Goal: Check status: Check status

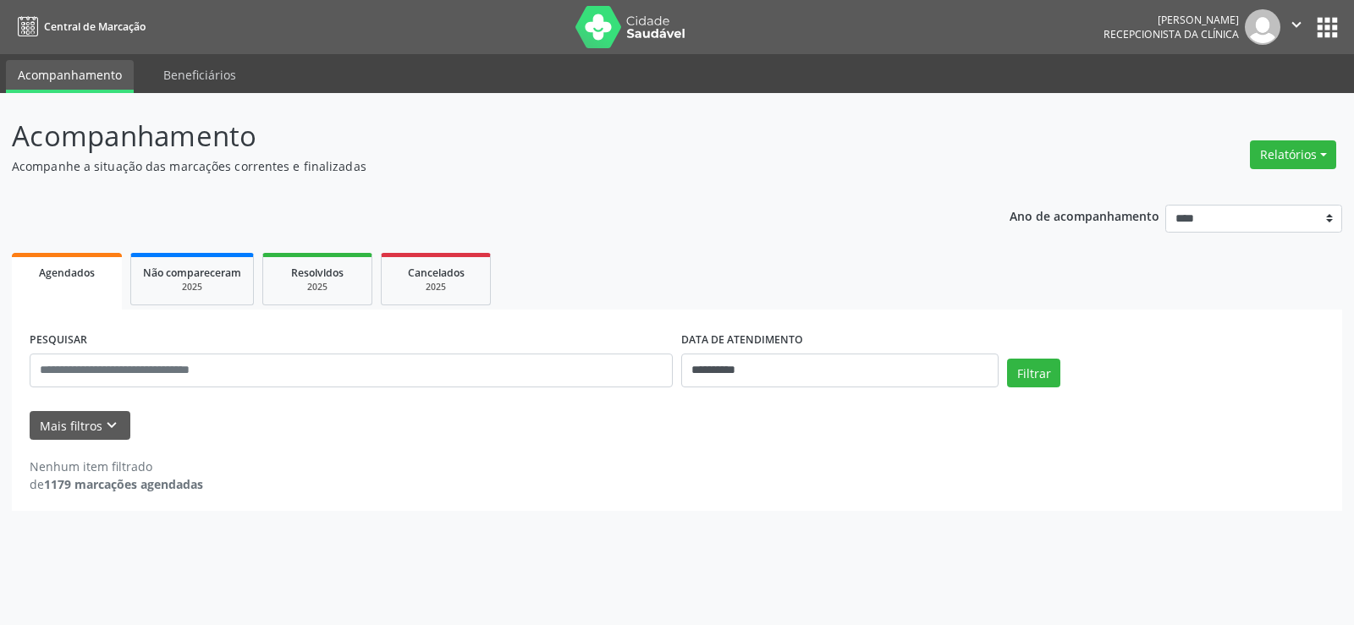
select select "*"
click at [760, 362] on input "**********" at bounding box center [839, 371] width 317 height 34
click at [732, 266] on span "22" at bounding box center [730, 267] width 33 height 33
type input "**********"
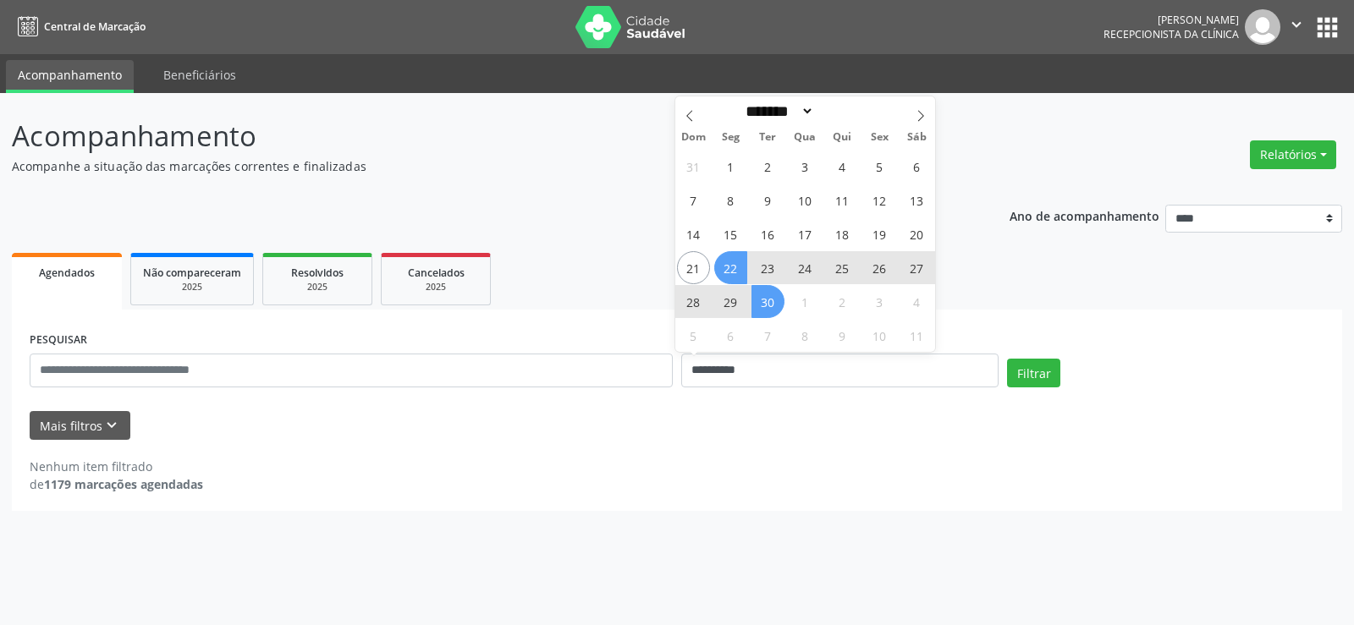
click at [770, 305] on span "30" at bounding box center [767, 301] width 33 height 33
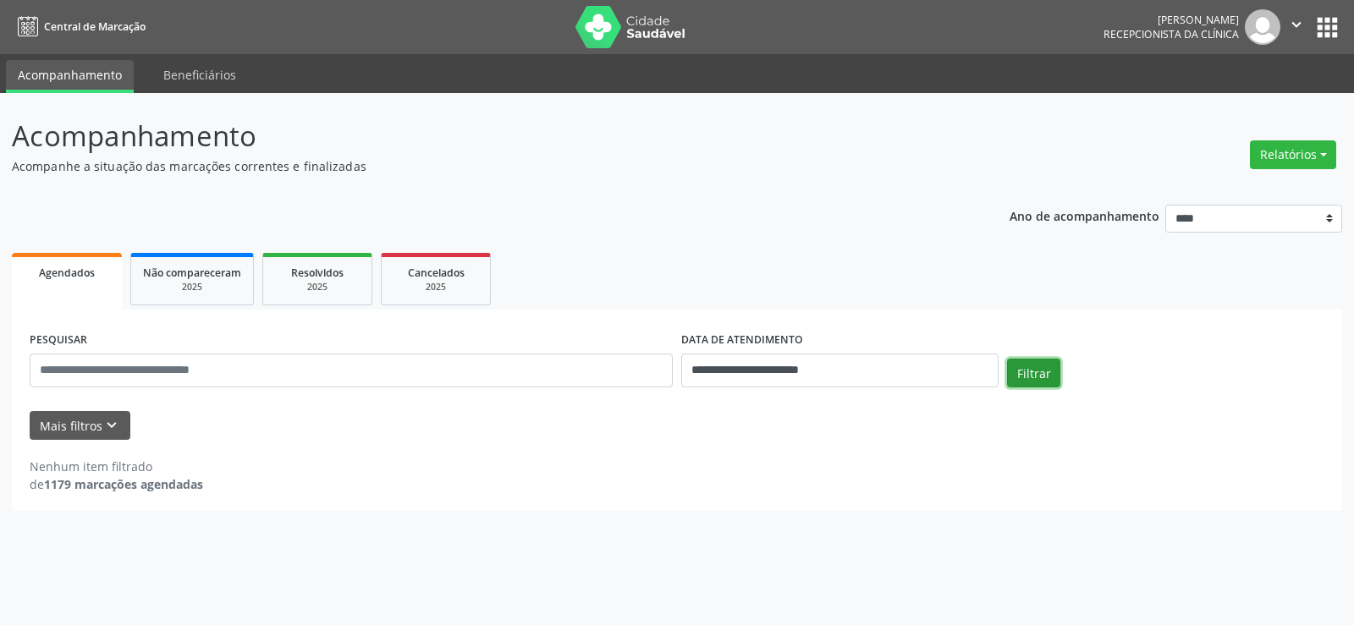
click at [1033, 373] on button "Filtrar" at bounding box center [1033, 373] width 53 height 29
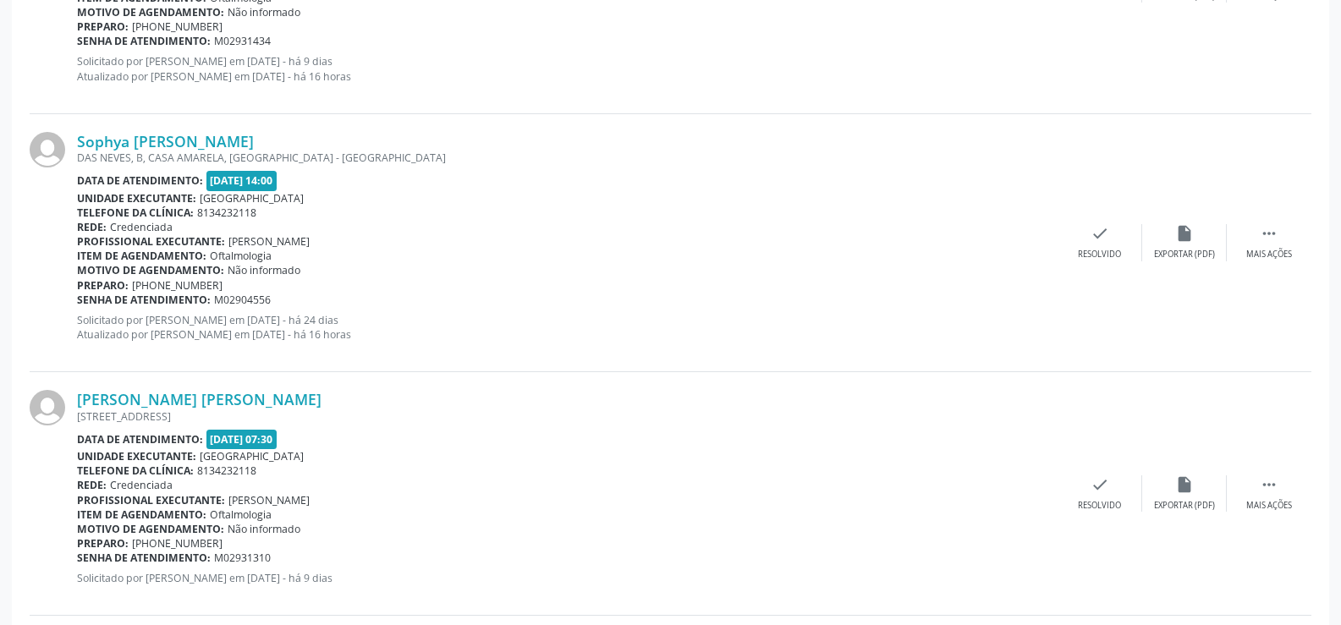
scroll to position [1523, 0]
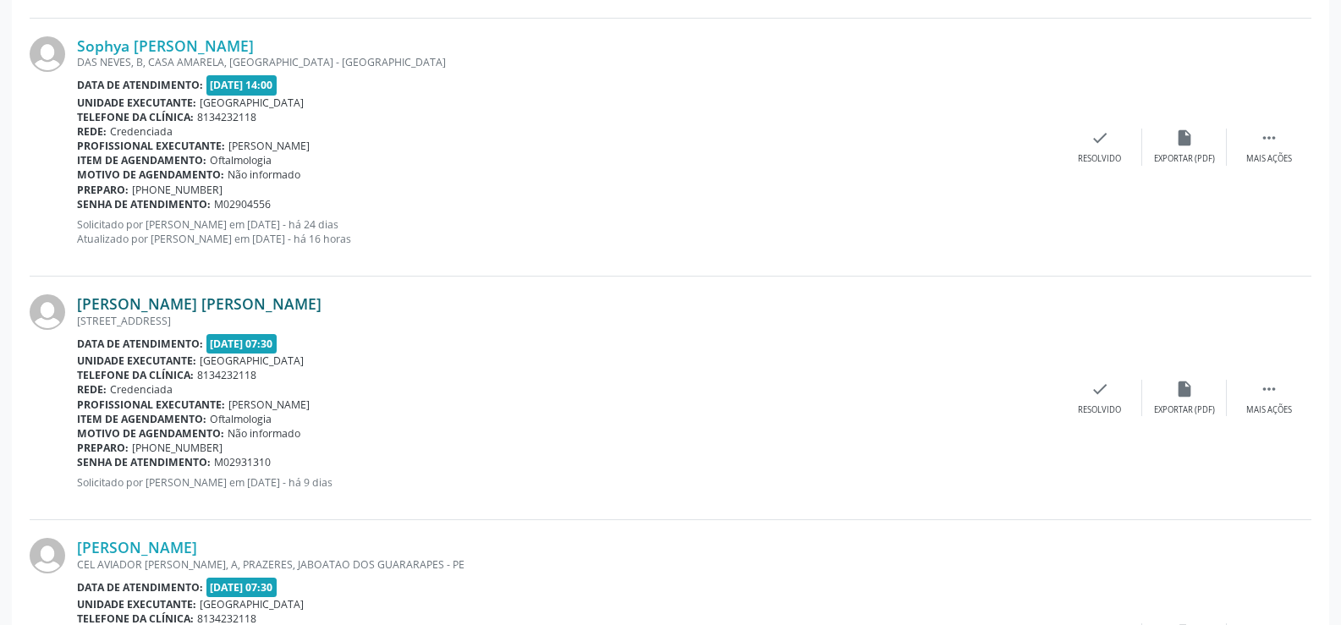
click at [192, 298] on link "[PERSON_NAME] [PERSON_NAME]" at bounding box center [199, 303] width 245 height 19
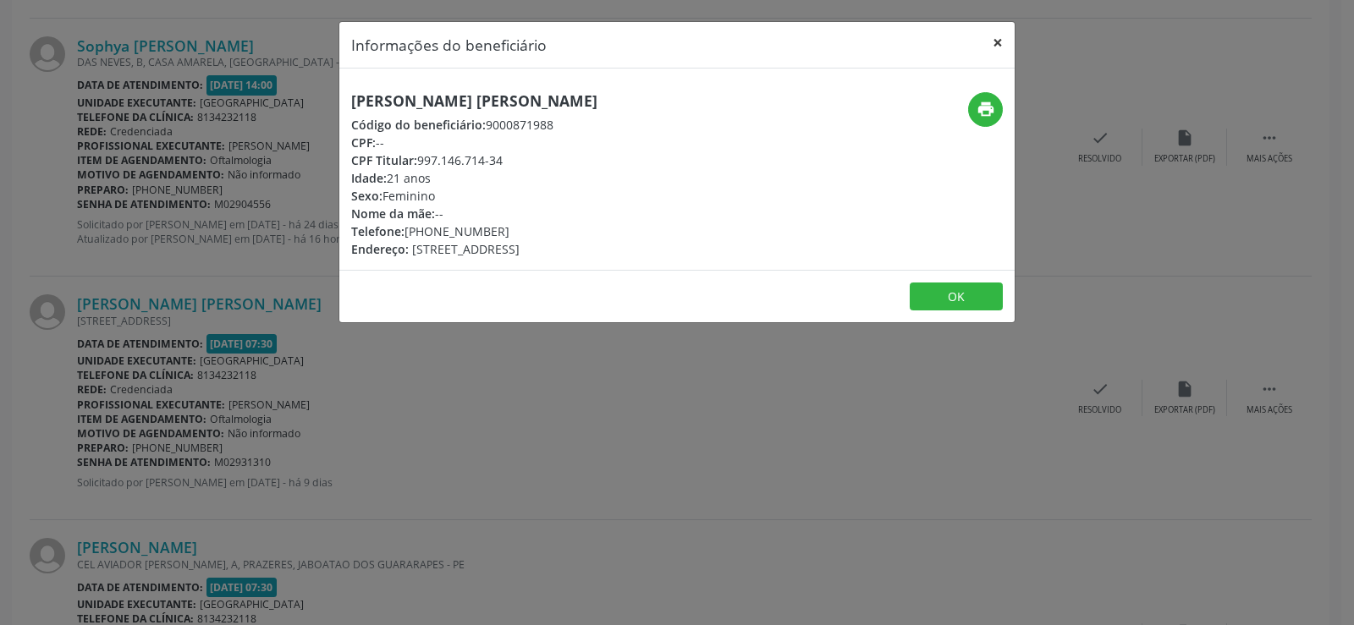
click at [1000, 39] on button "×" at bounding box center [998, 42] width 34 height 41
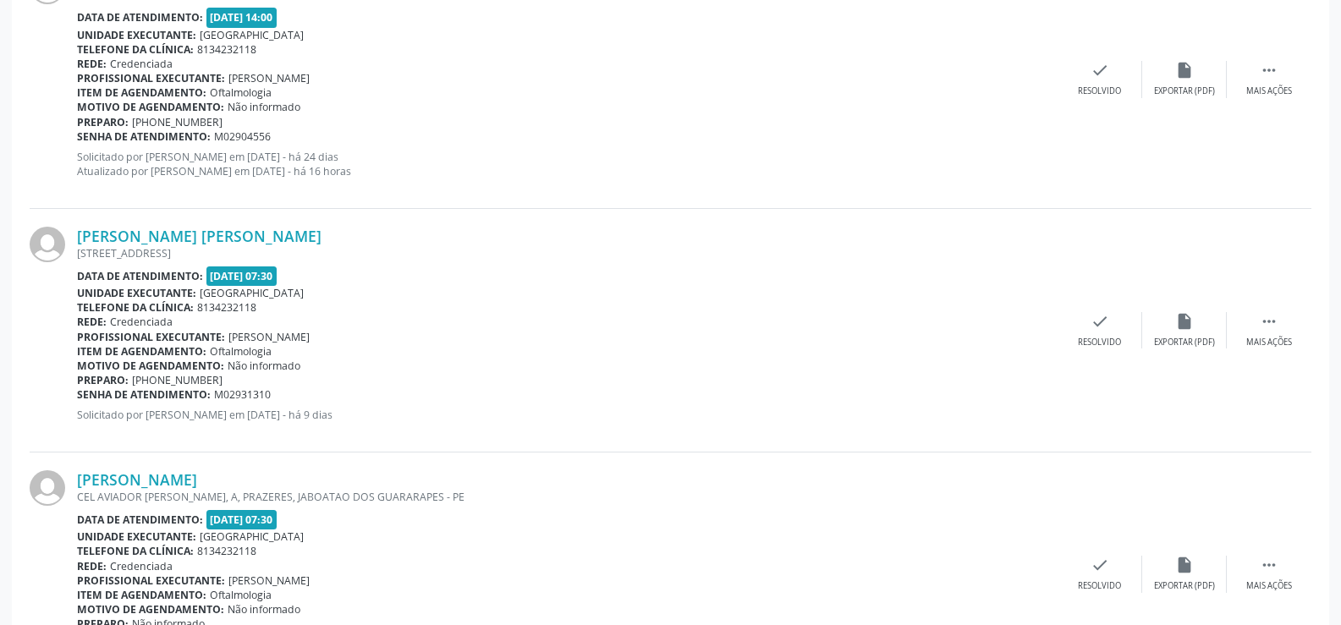
scroll to position [1777, 0]
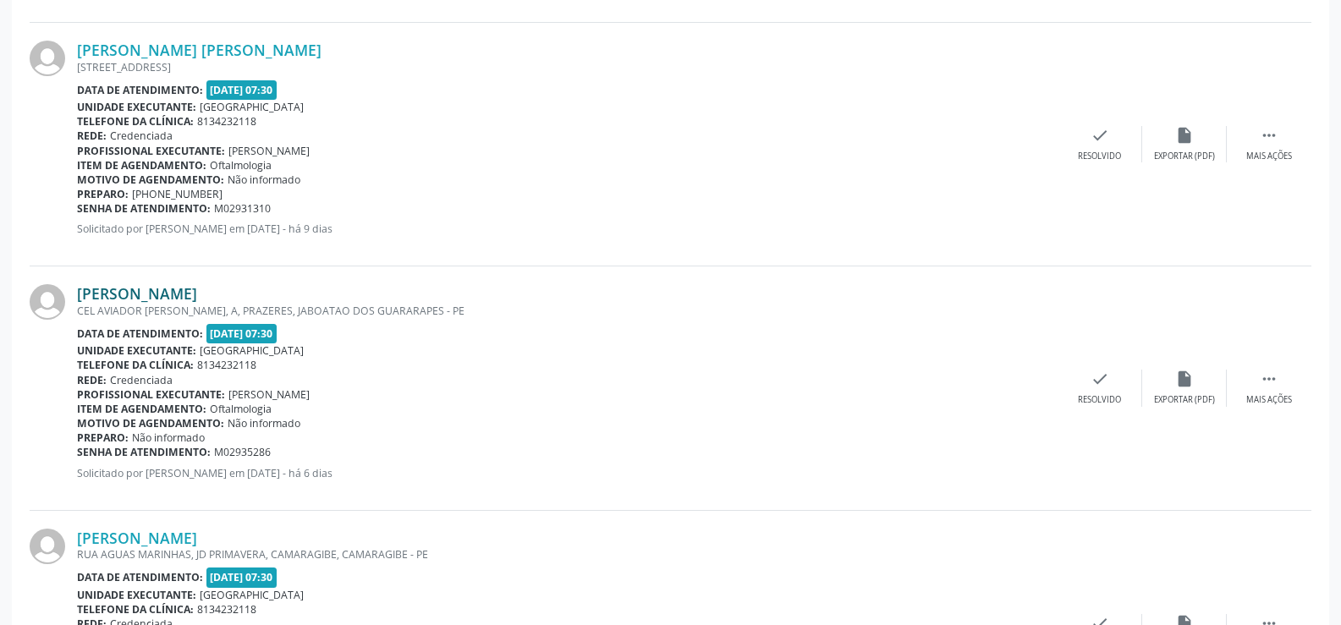
click at [150, 297] on link "[PERSON_NAME]" at bounding box center [137, 293] width 120 height 19
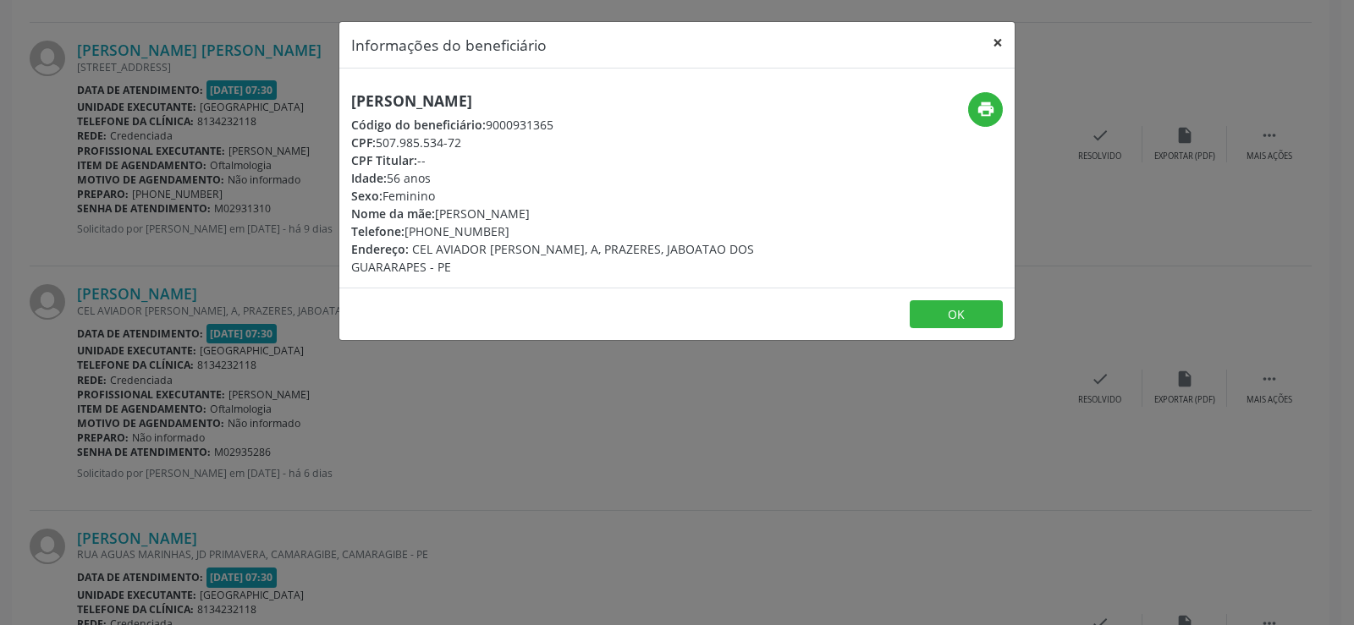
click at [993, 45] on button "×" at bounding box center [998, 42] width 34 height 41
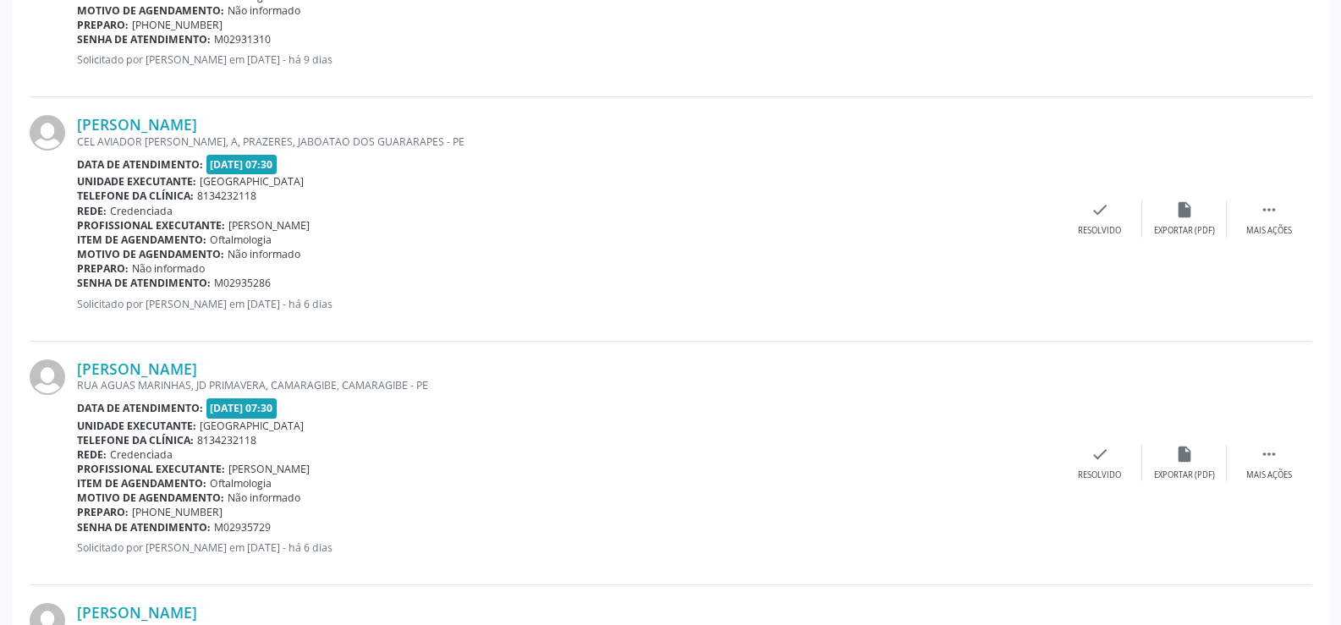
scroll to position [2031, 0]
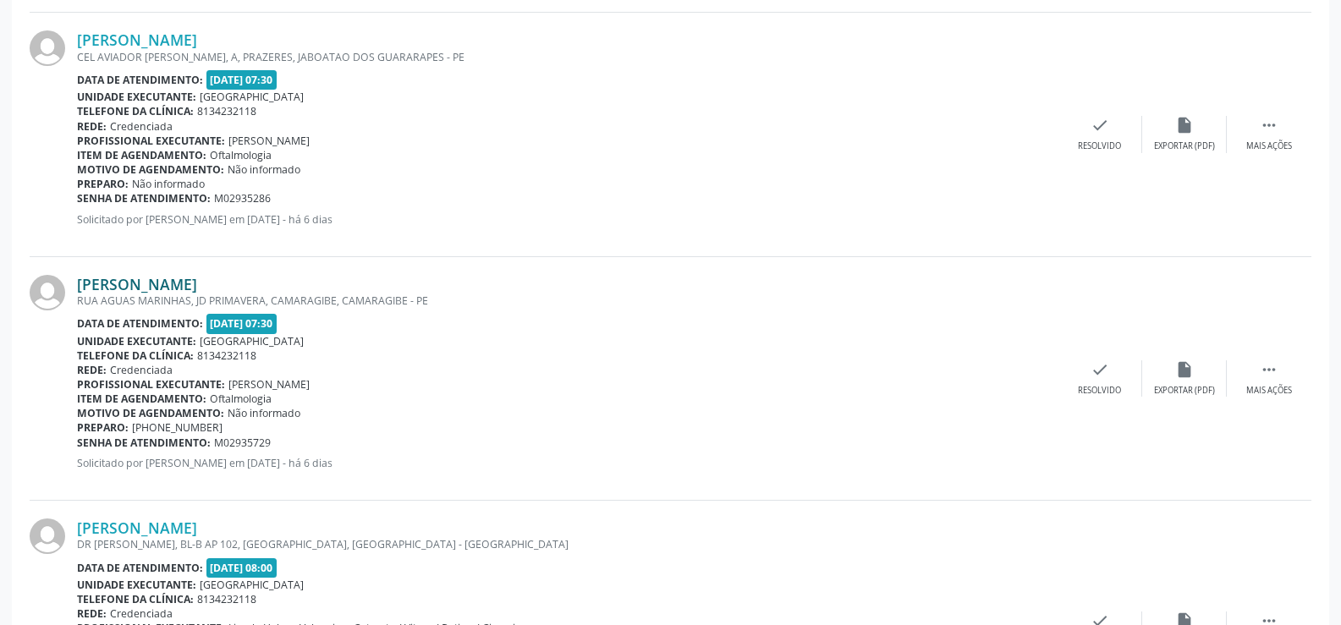
click at [175, 286] on link "[PERSON_NAME]" at bounding box center [137, 284] width 120 height 19
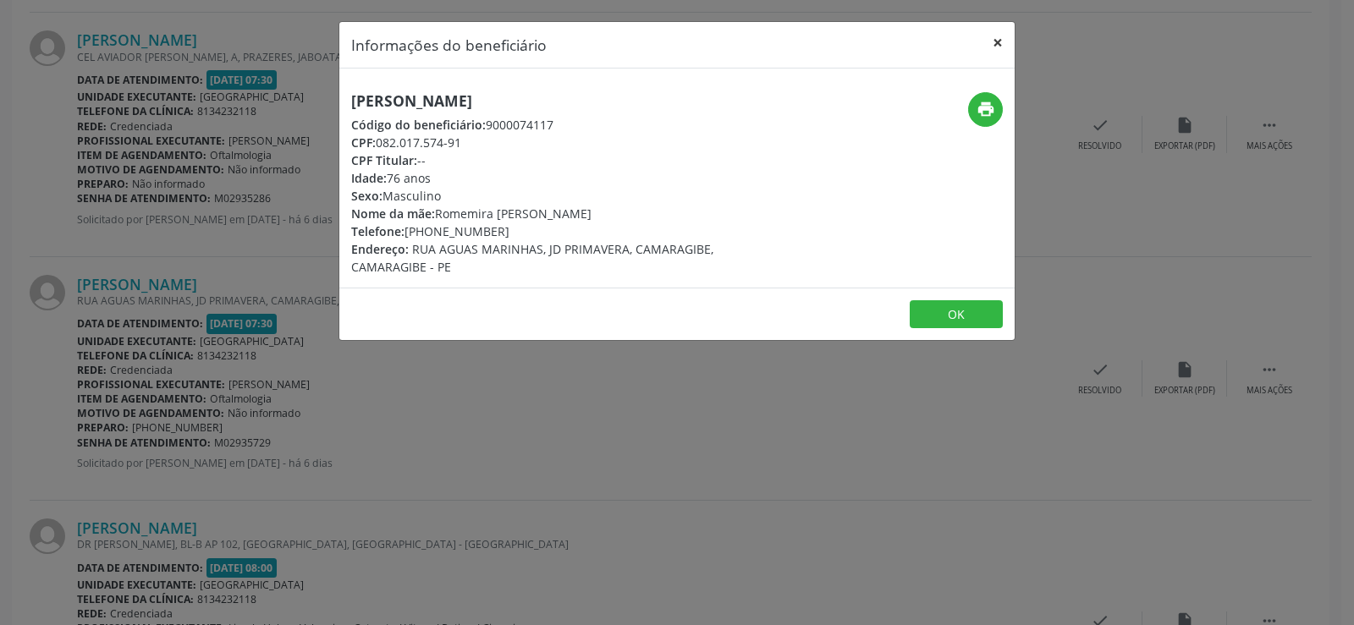
click at [987, 41] on button "×" at bounding box center [998, 42] width 34 height 41
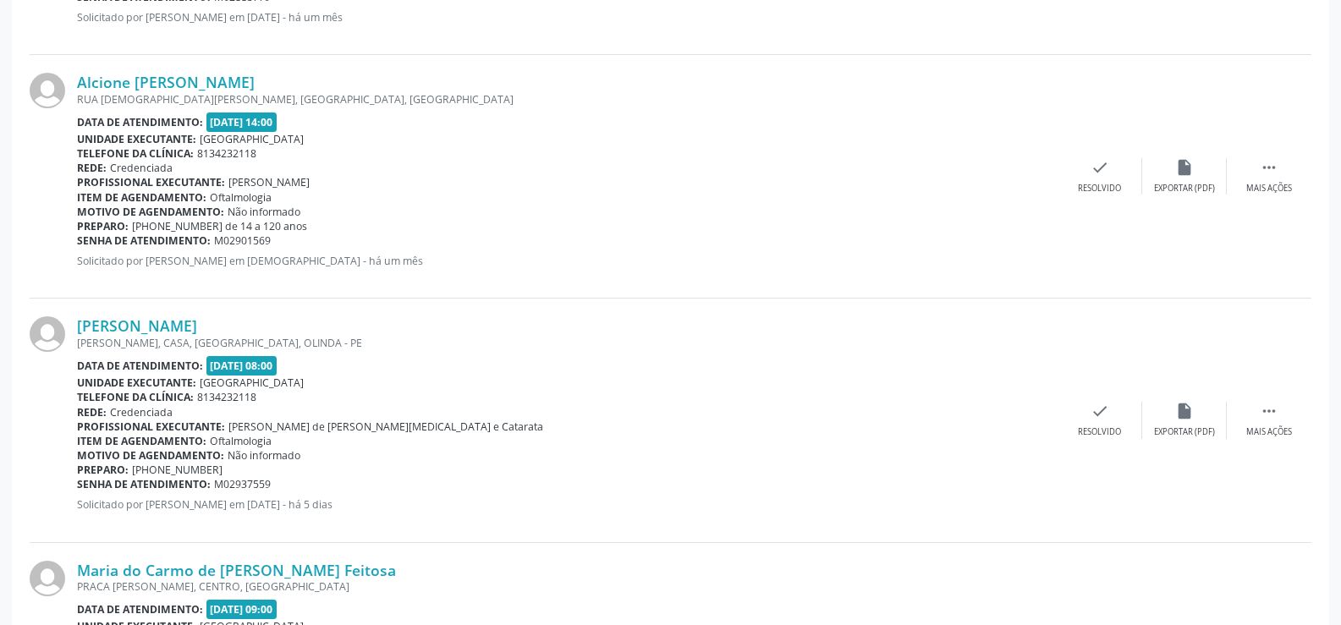
scroll to position [3469, 0]
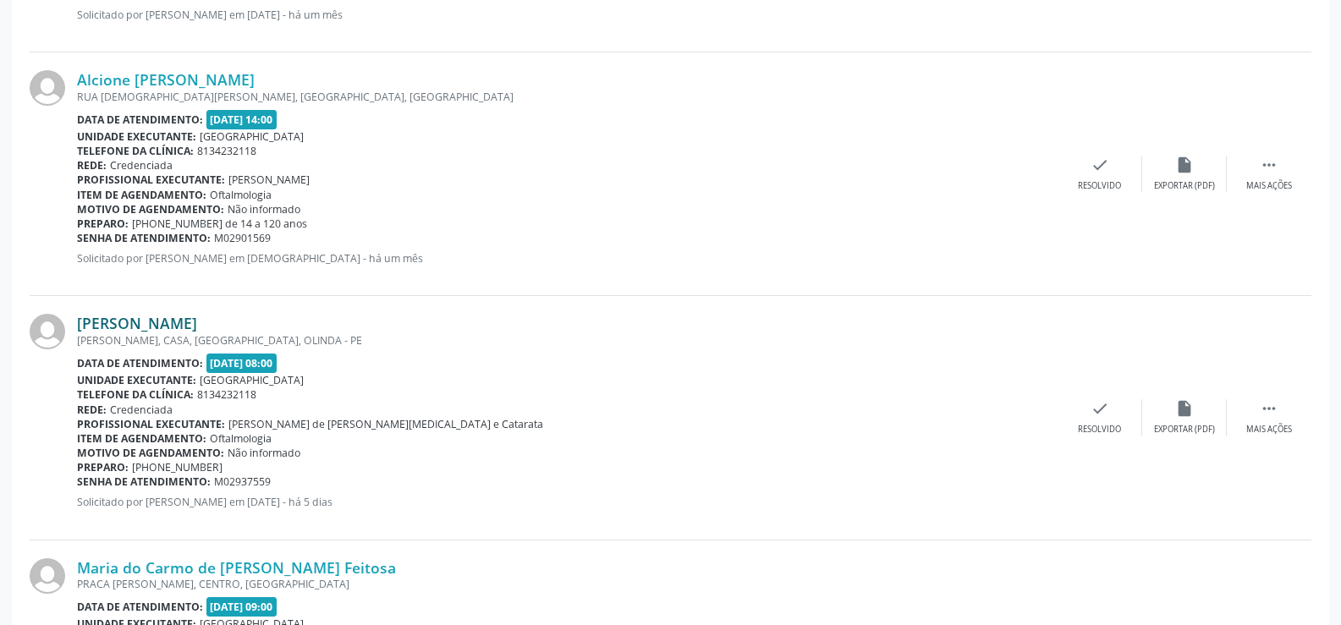
click at [153, 322] on link "[PERSON_NAME]" at bounding box center [137, 323] width 120 height 19
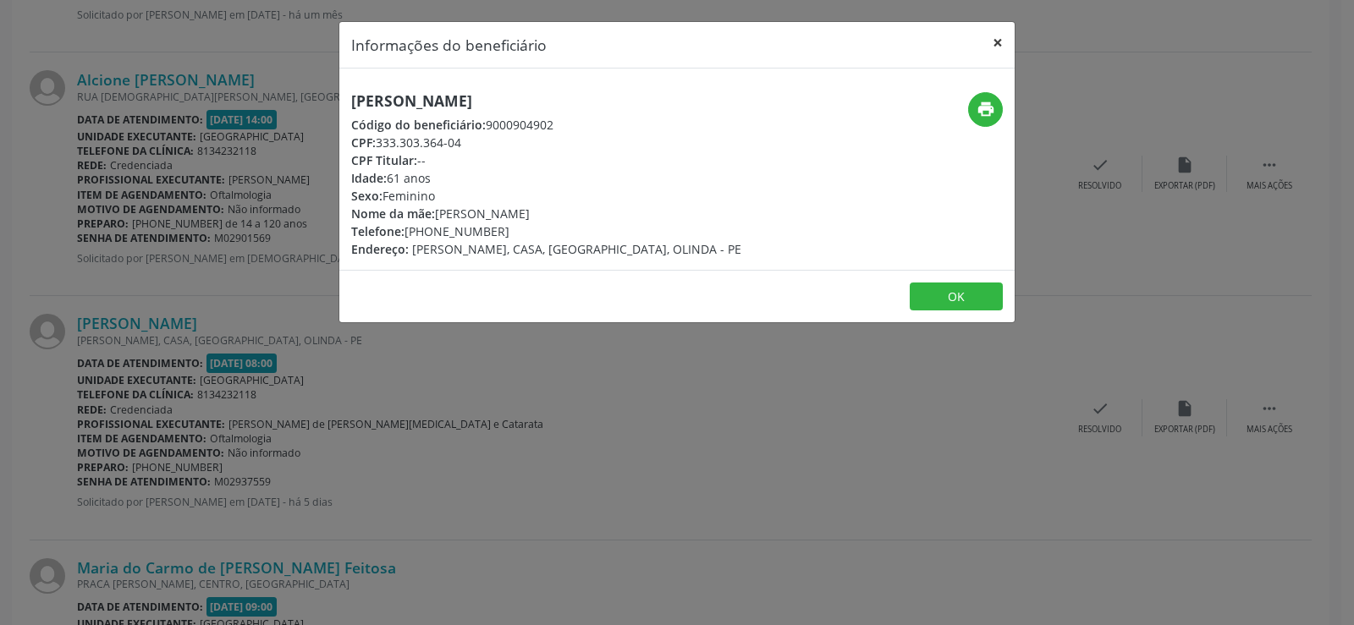
click at [997, 41] on button "×" at bounding box center [998, 42] width 34 height 41
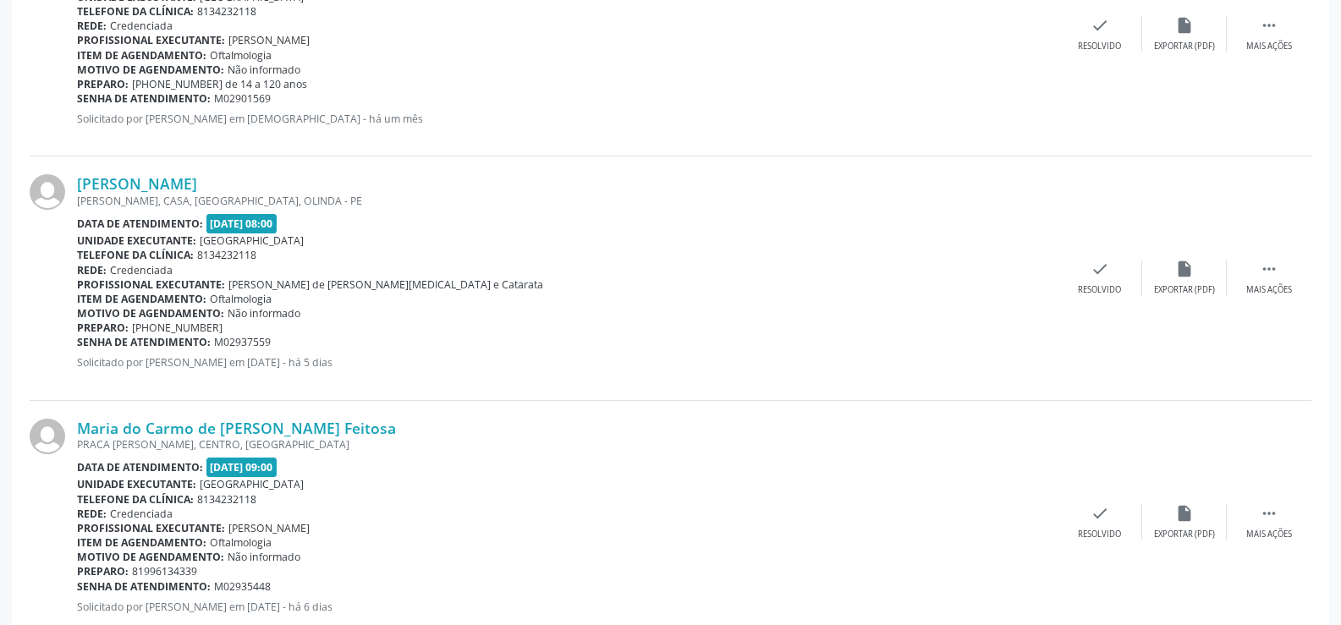
scroll to position [3705, 0]
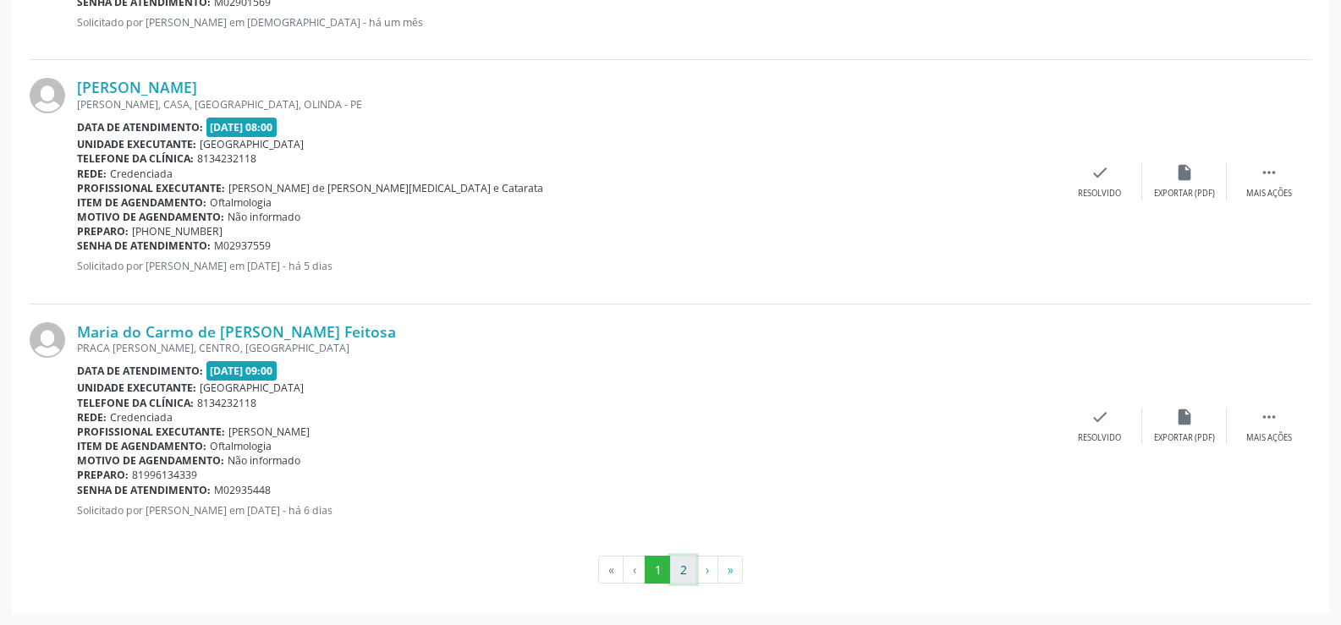
click at [683, 571] on button "2" at bounding box center [683, 570] width 26 height 29
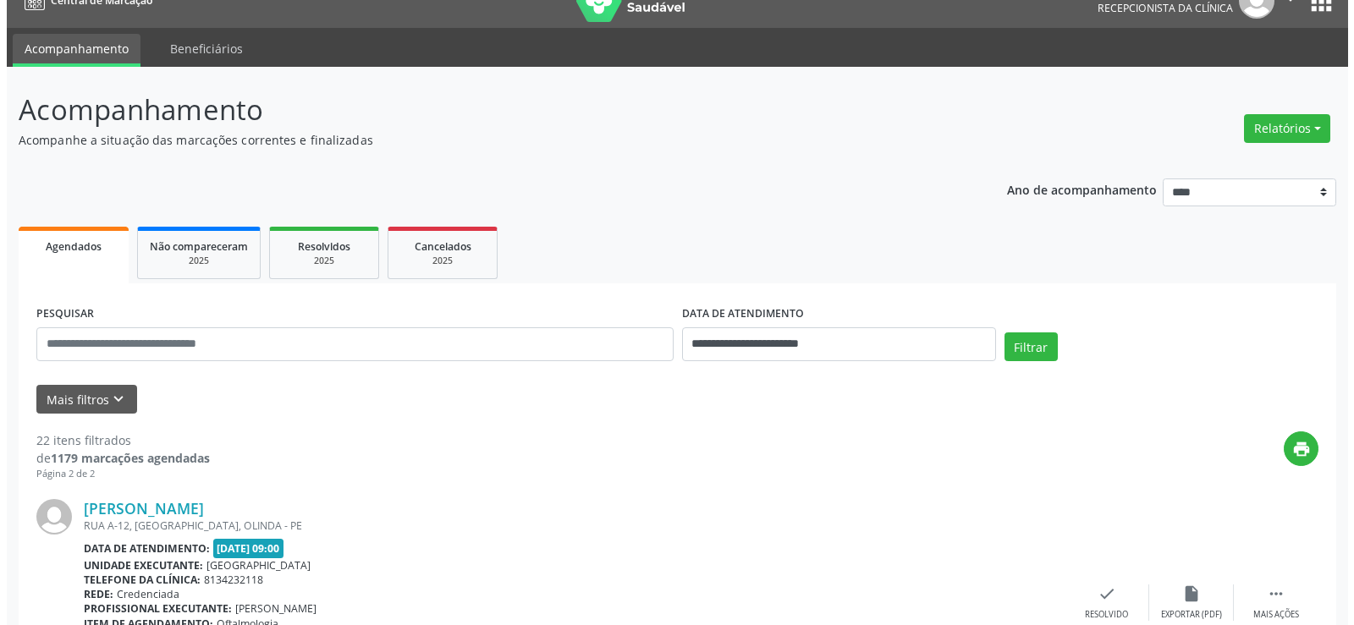
scroll to position [0, 0]
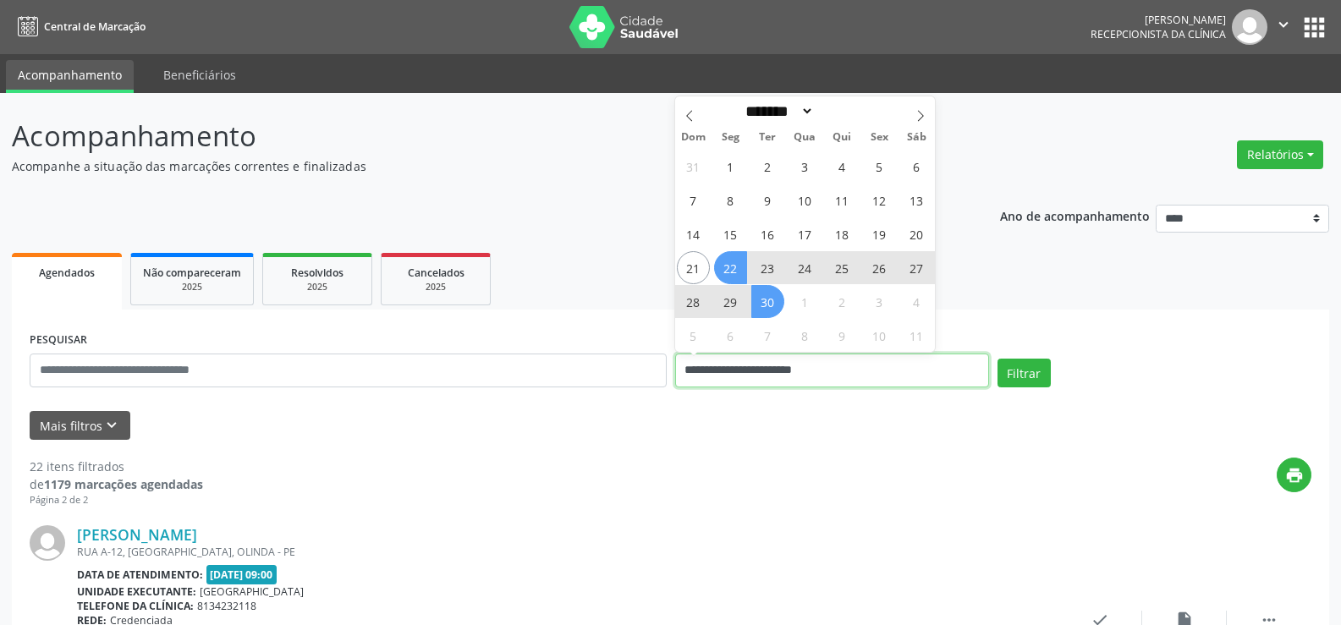
click at [838, 368] on input "**********" at bounding box center [832, 371] width 314 height 34
click at [765, 264] on span "23" at bounding box center [767, 267] width 33 height 33
type input "**********"
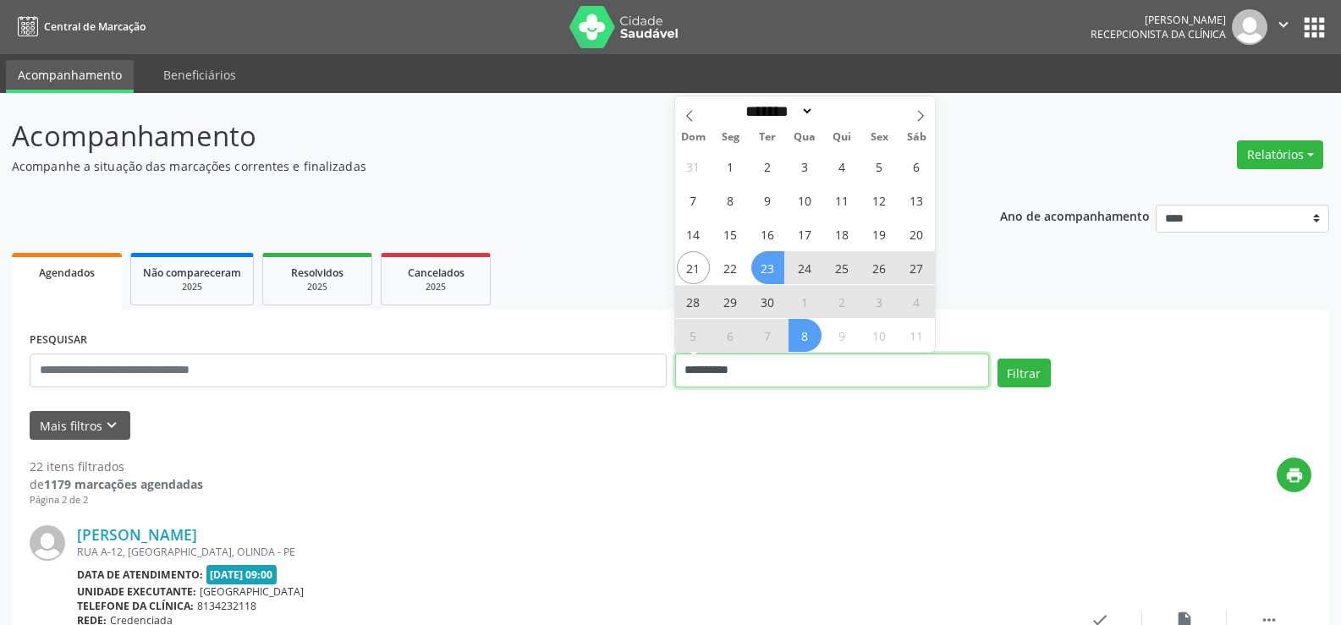
click at [842, 373] on input "**********" at bounding box center [832, 371] width 314 height 34
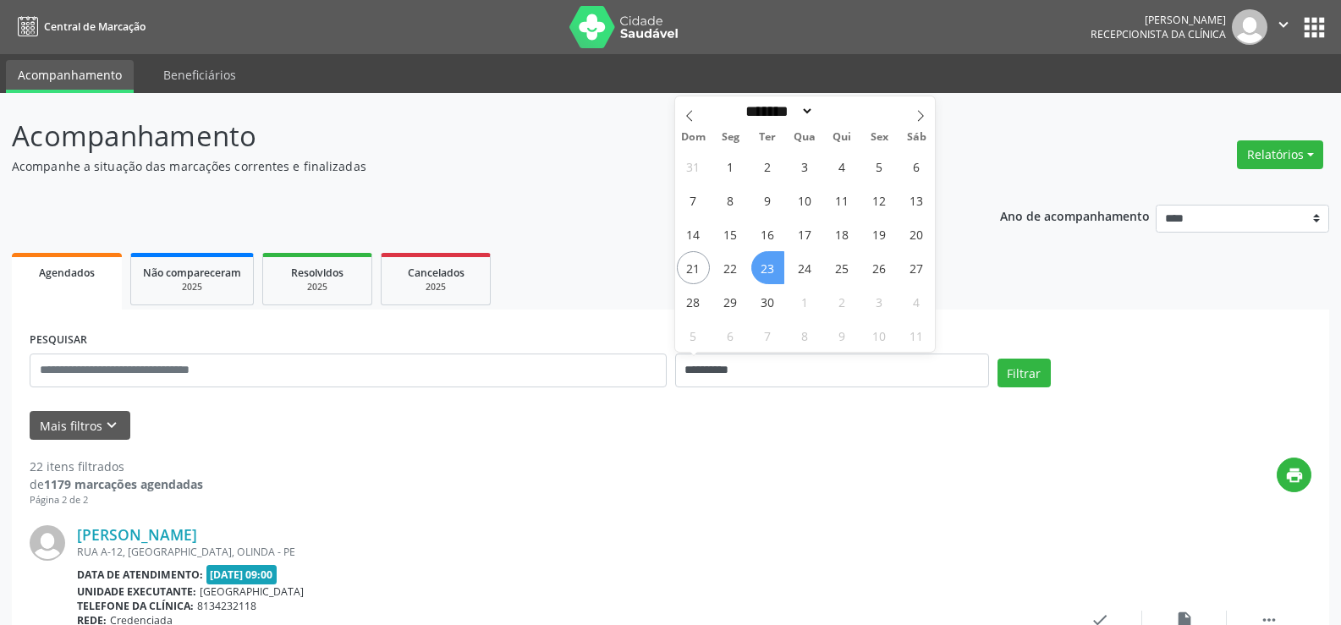
click at [772, 263] on span "23" at bounding box center [767, 267] width 33 height 33
click at [1025, 367] on button "Filtrar" at bounding box center [1024, 373] width 53 height 29
